Goal: Information Seeking & Learning: Learn about a topic

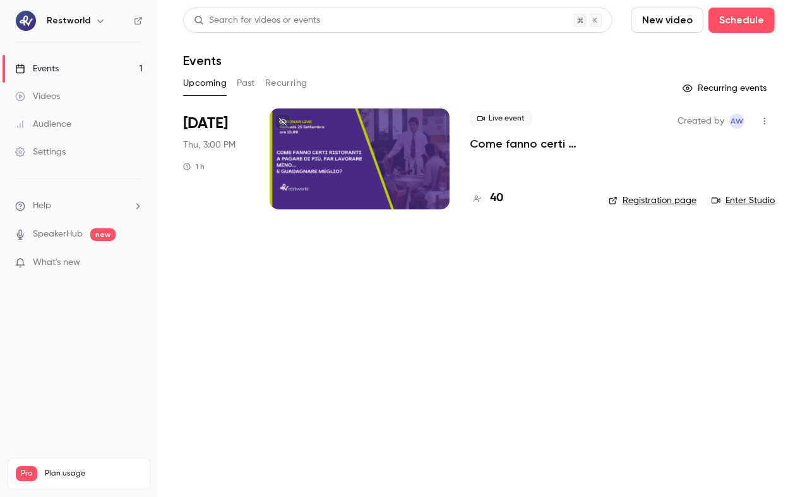
click at [507, 141] on p "Come fanno certi ristoranti a pagare di più, far lavorare meno… e guadagnare me…" at bounding box center [529, 143] width 119 height 15
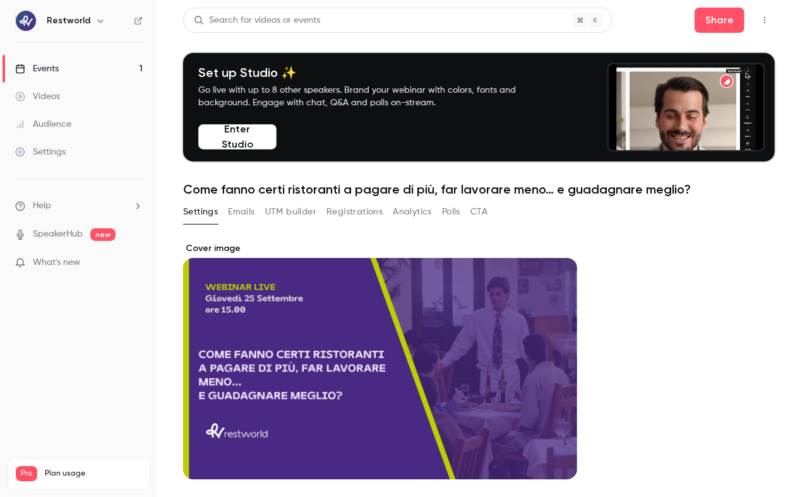
click at [352, 214] on button "Registrations" at bounding box center [354, 212] width 56 height 20
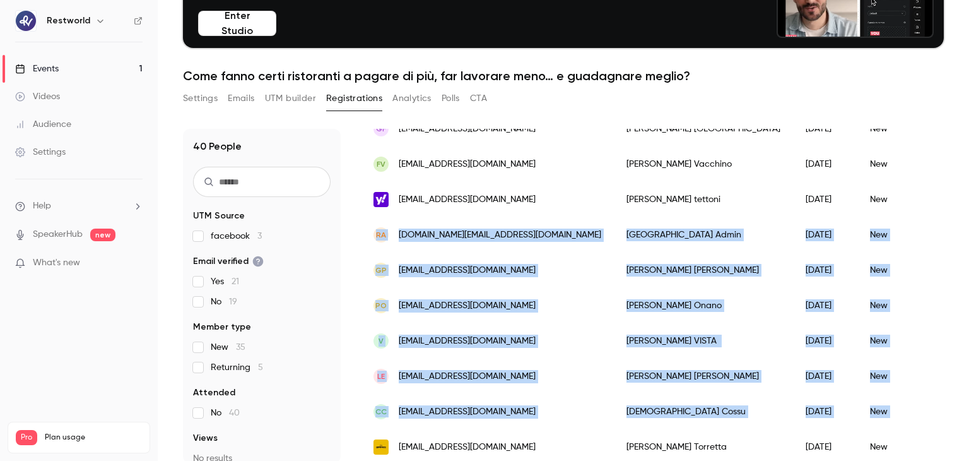
scroll to position [124, 0]
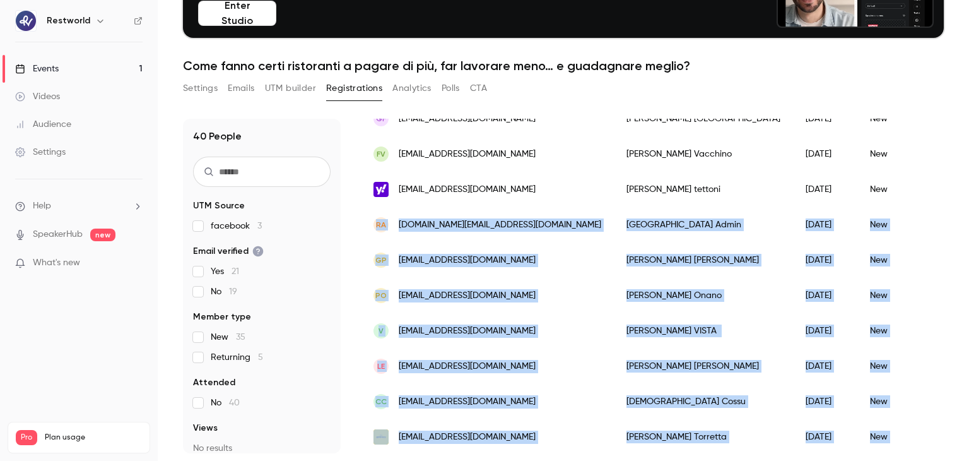
drag, startPoint x: 969, startPoint y: 309, endPoint x: 969, endPoint y: 427, distance: 118.6
click at [799, 427] on main "Search for videos or events Share Set up Studio ✨ Go live with up to 8 other sp…" at bounding box center [564, 230] width 812 height 461
click at [799, 393] on main "Search for videos or events Share Set up Studio ✨ Go live with up to 8 other sp…" at bounding box center [564, 230] width 812 height 461
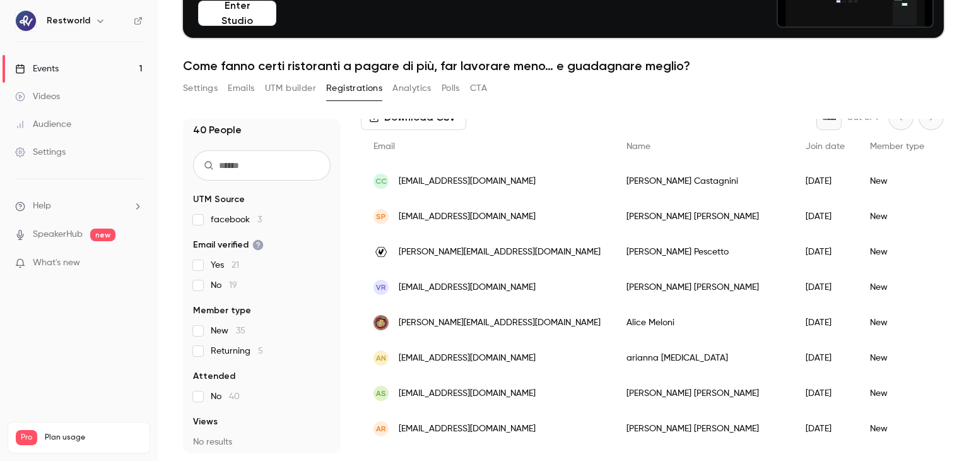
scroll to position [0, 0]
